Goal: Task Accomplishment & Management: Manage account settings

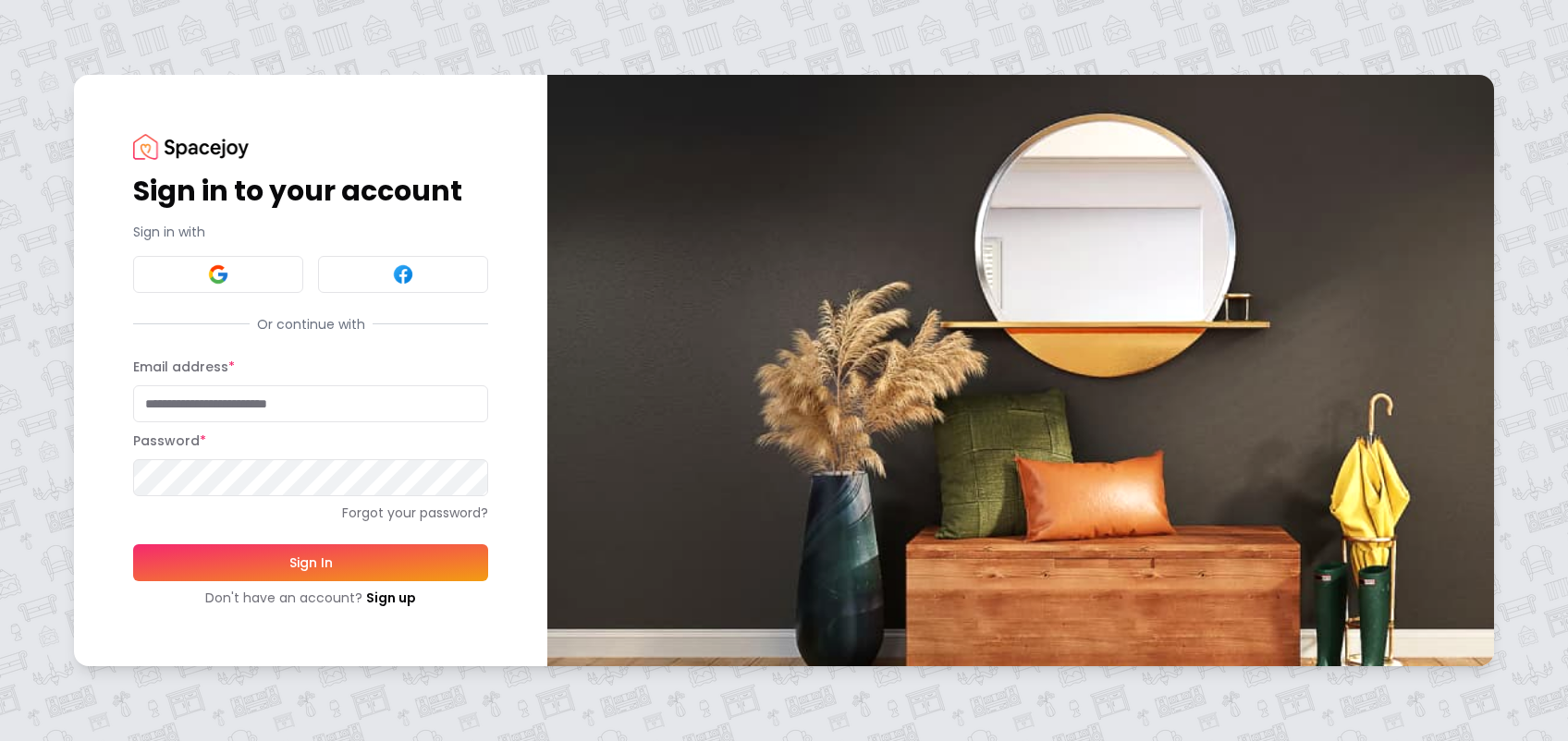
click at [174, 405] on input "Email address *" at bounding box center [310, 403] width 355 height 37
type input "**********"
click at [134, 544] on button "Sign In" at bounding box center [310, 562] width 355 height 37
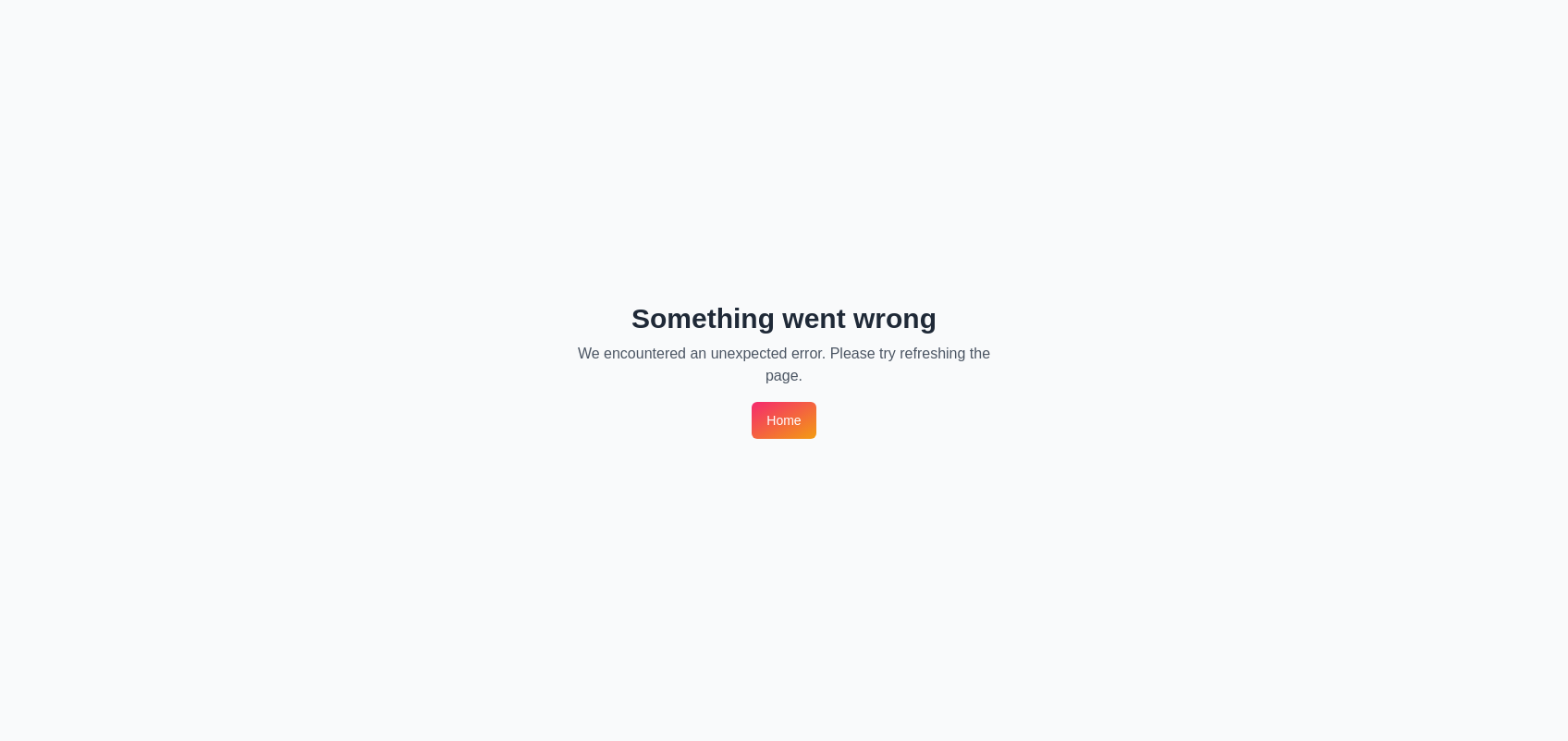
click at [787, 418] on link "Home" at bounding box center [784, 420] width 64 height 37
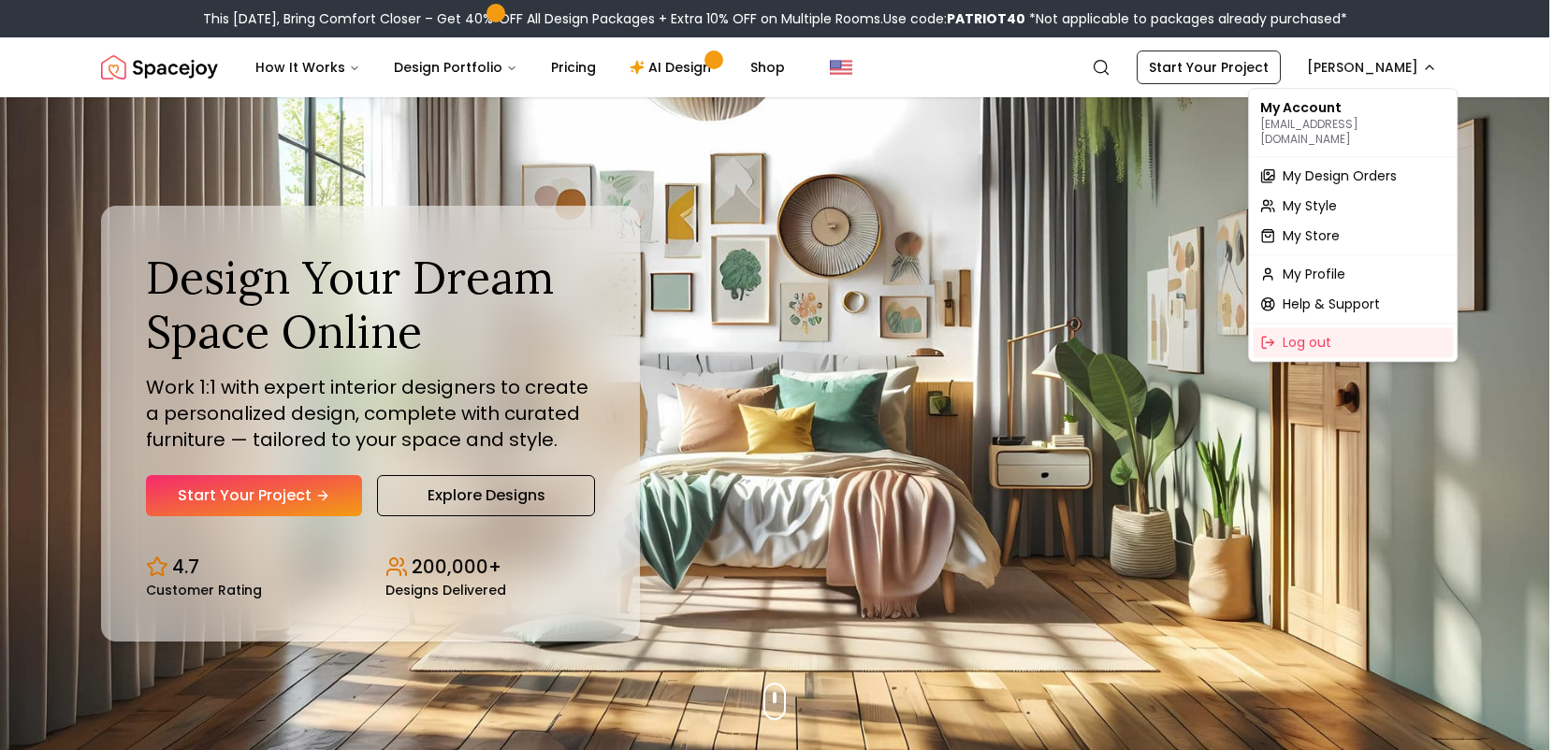
click at [1419, 92] on div "My Account [EMAIL_ADDRESS][DOMAIN_NAME]" at bounding box center [1352, 122] width 200 height 60
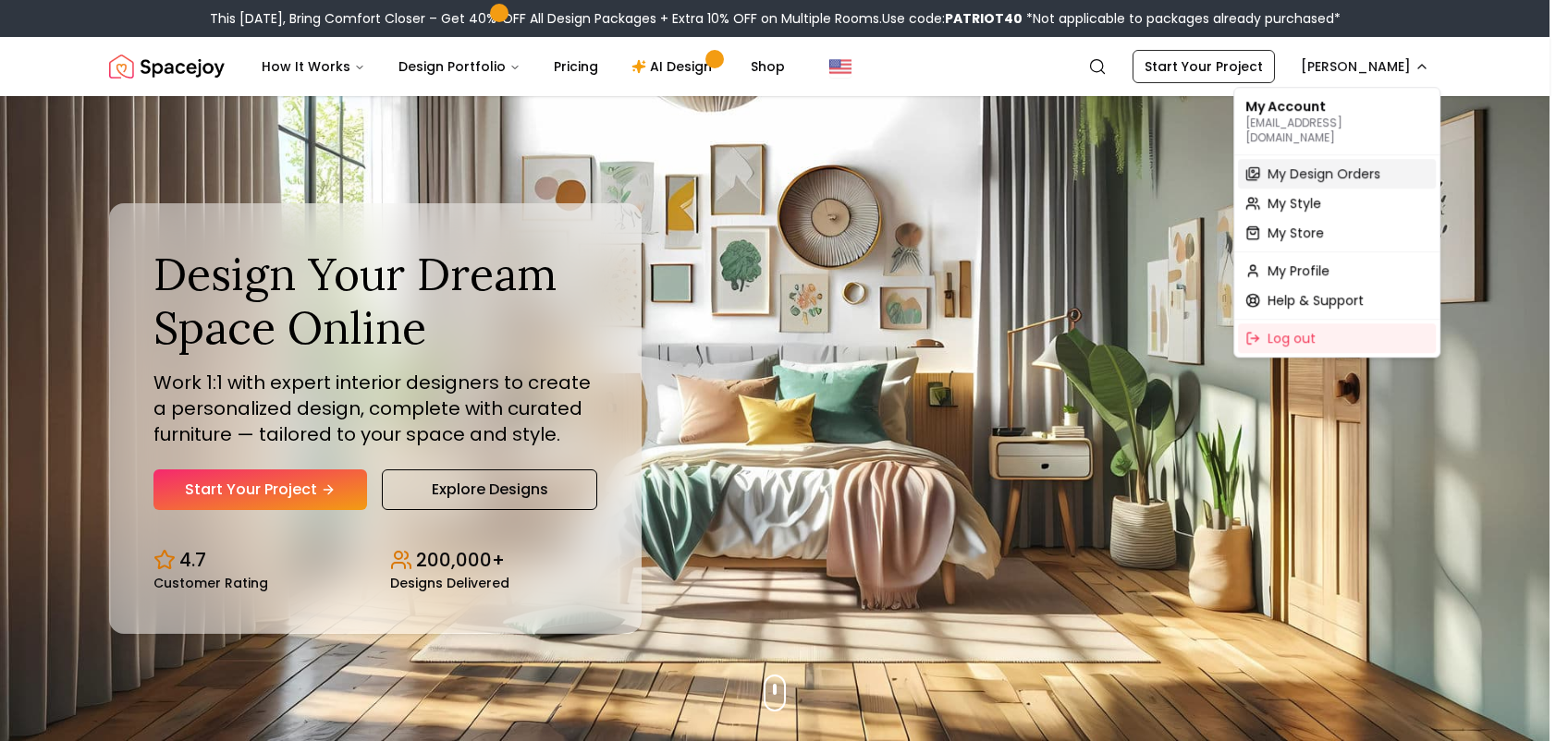
click at [1344, 165] on span "My Design Orders" at bounding box center [1324, 174] width 113 height 19
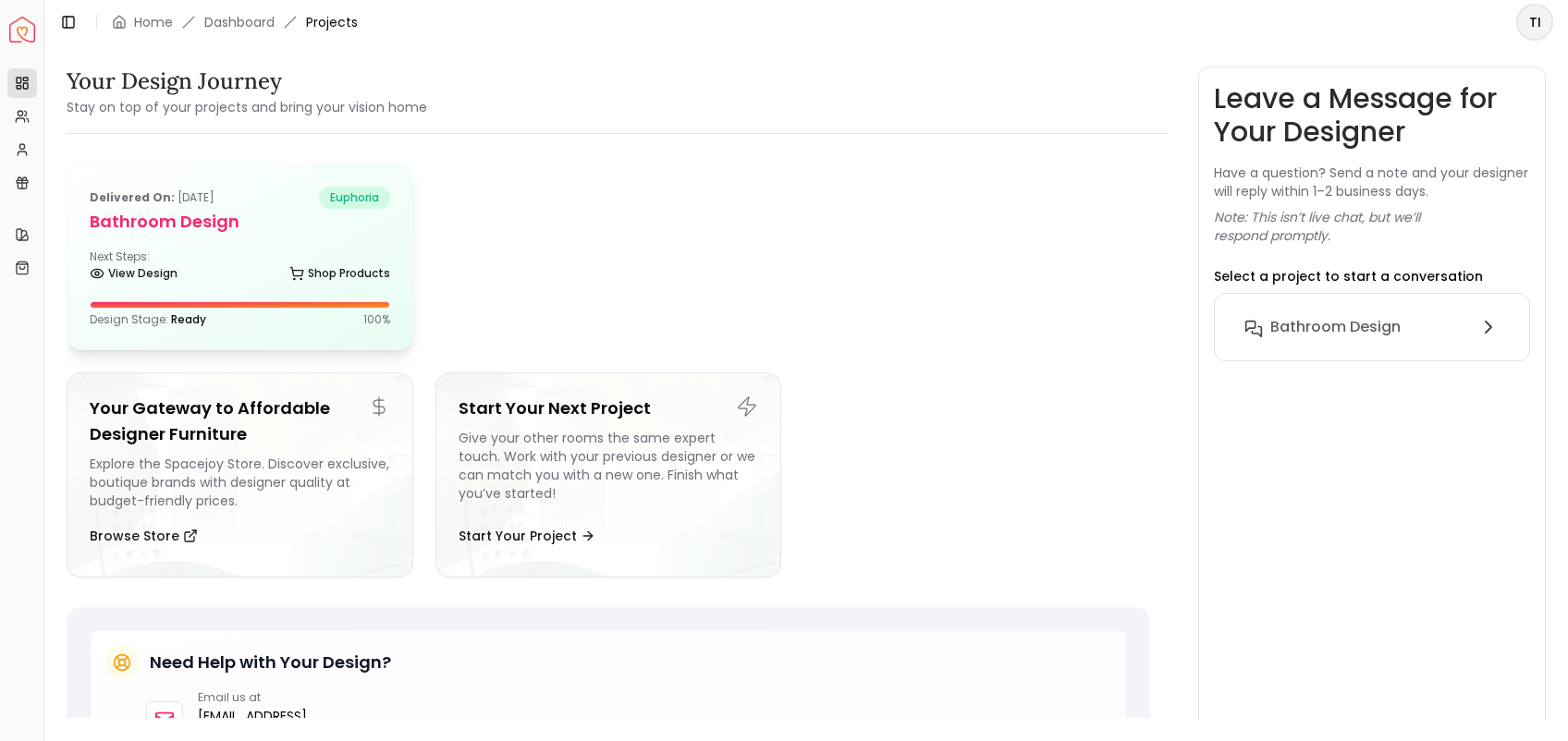
click at [166, 218] on h5 "Bathroom Design" at bounding box center [239, 222] width 300 height 26
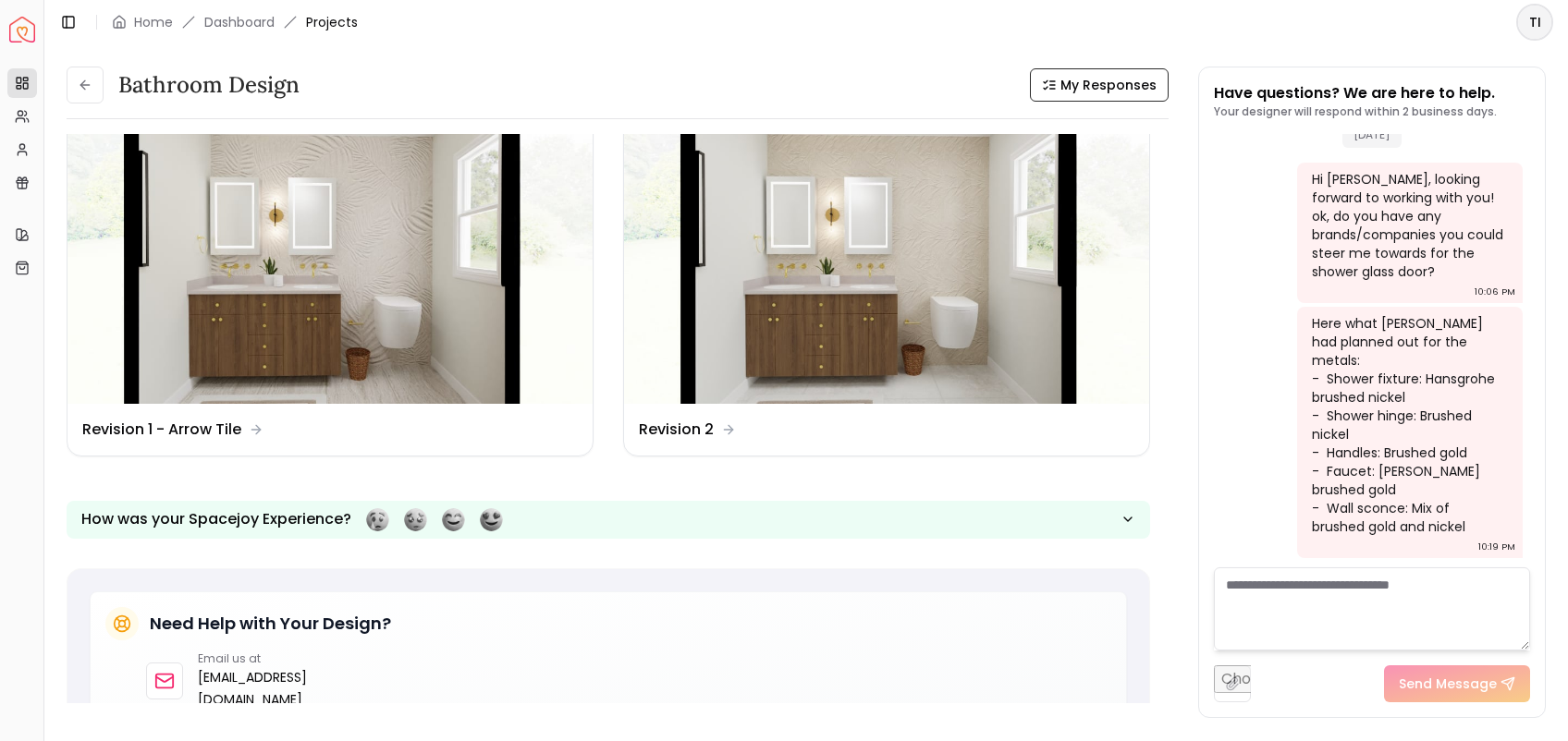
scroll to position [799, 0]
click at [685, 433] on dd "Revision 2" at bounding box center [676, 429] width 75 height 23
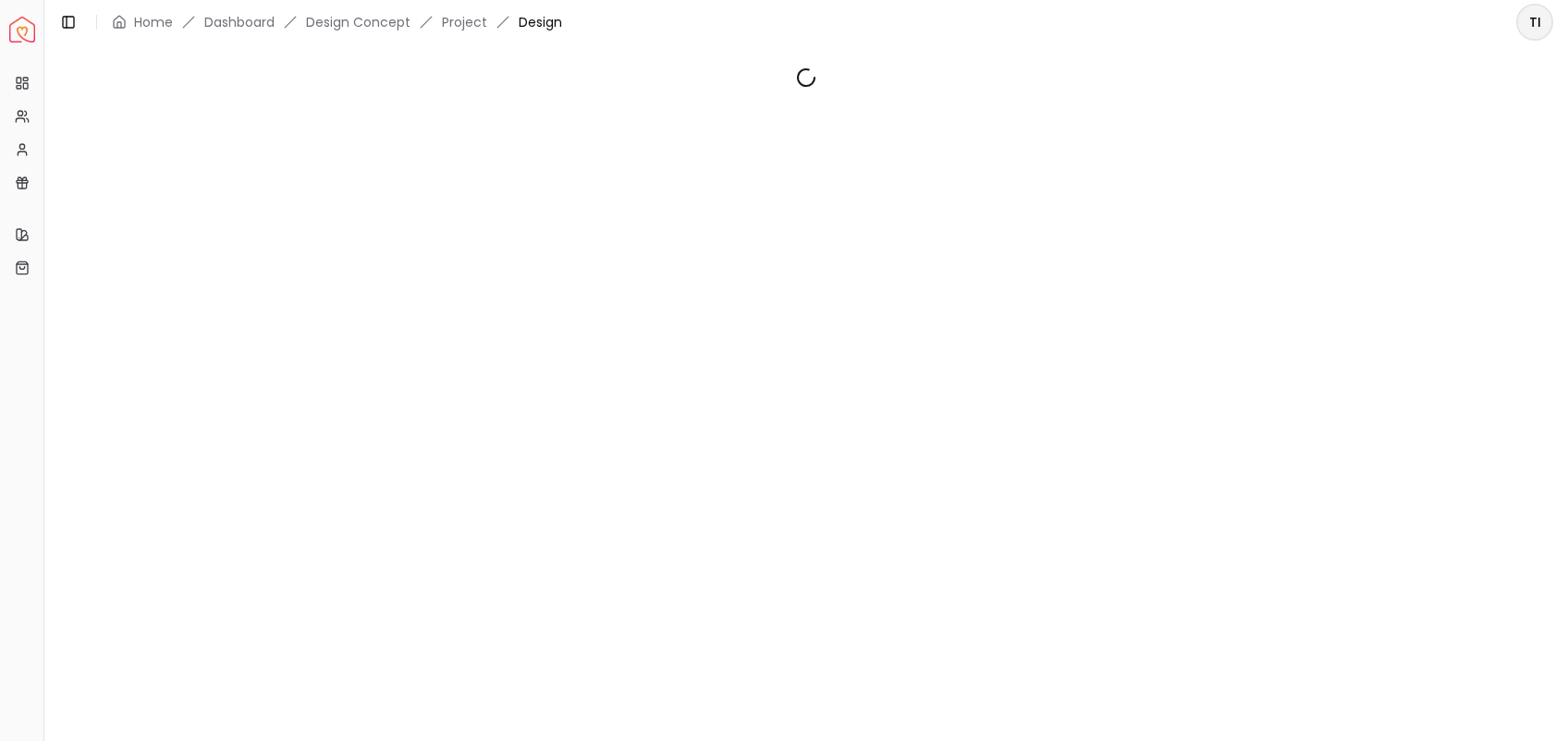
click at [686, 433] on div at bounding box center [806, 383] width 1524 height 677
